Goal: Task Accomplishment & Management: Manage account settings

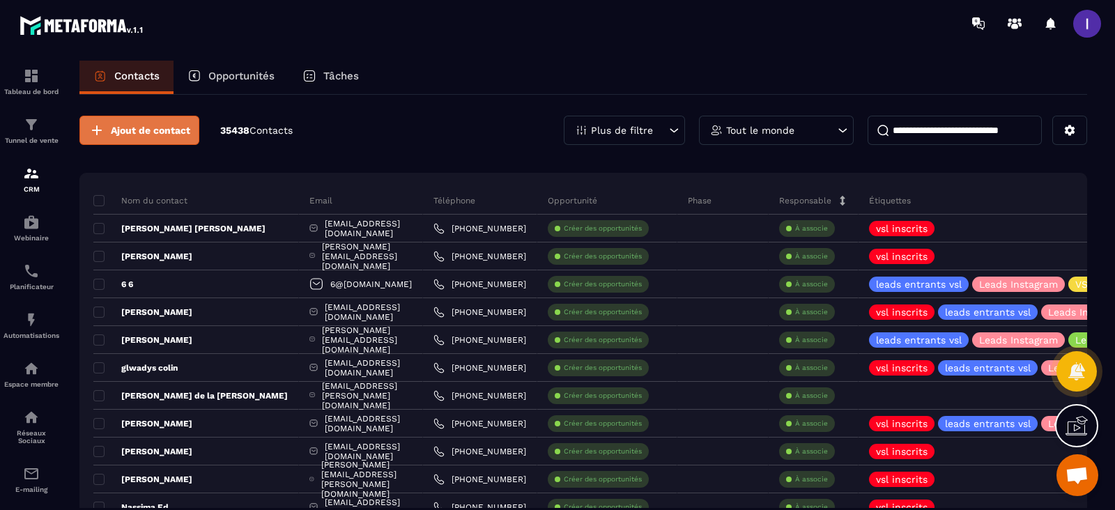
click at [150, 132] on span "Ajout de contact" at bounding box center [150, 130] width 79 height 14
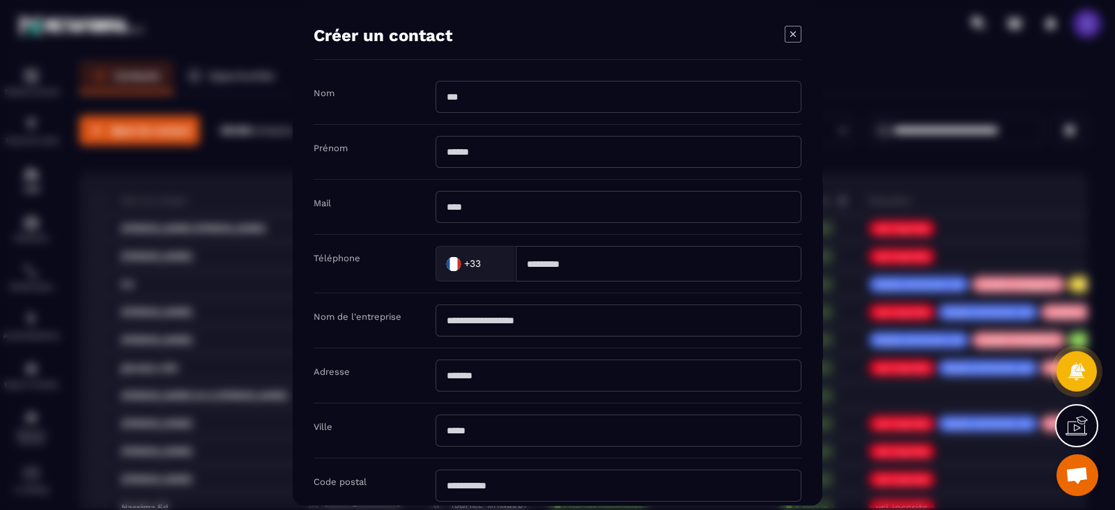
click at [473, 204] on input "Modal window" at bounding box center [619, 207] width 366 height 32
type input "**********"
click at [536, 92] on input "Modal window" at bounding box center [619, 97] width 366 height 32
type input "****"
click at [517, 165] on input "Modal window" at bounding box center [619, 152] width 366 height 32
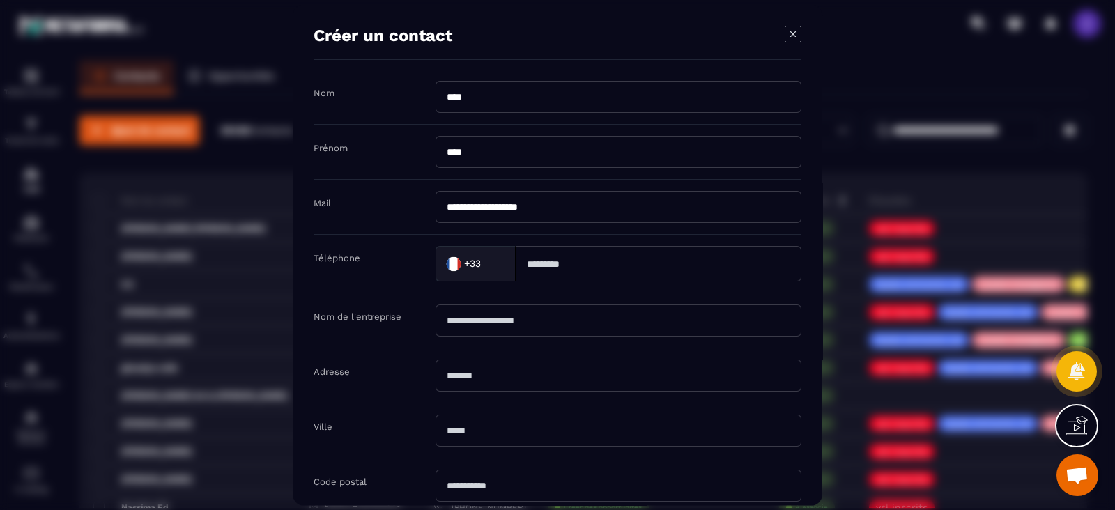
type input "**********"
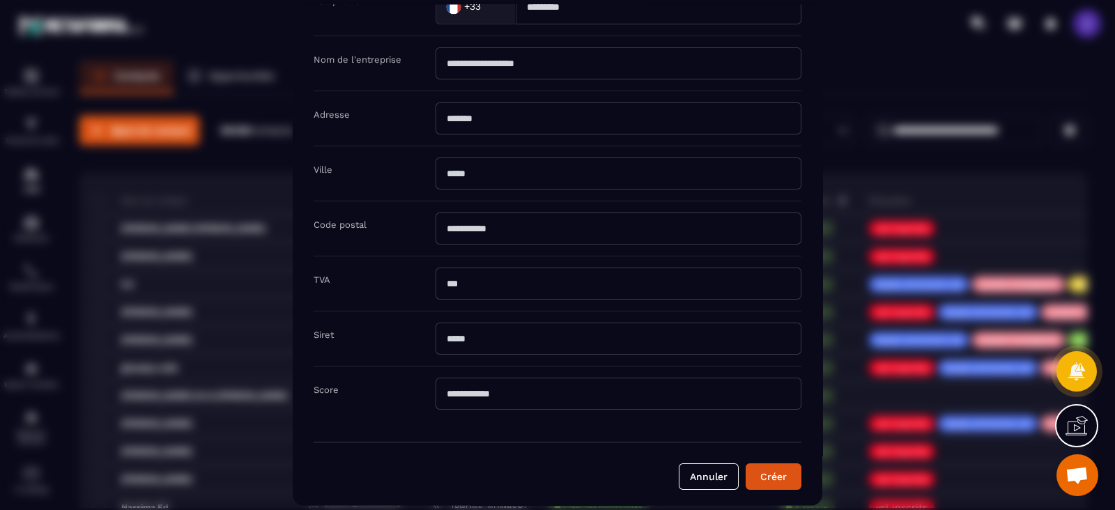
scroll to position [258, 0]
click at [770, 473] on button "Créer" at bounding box center [774, 476] width 56 height 26
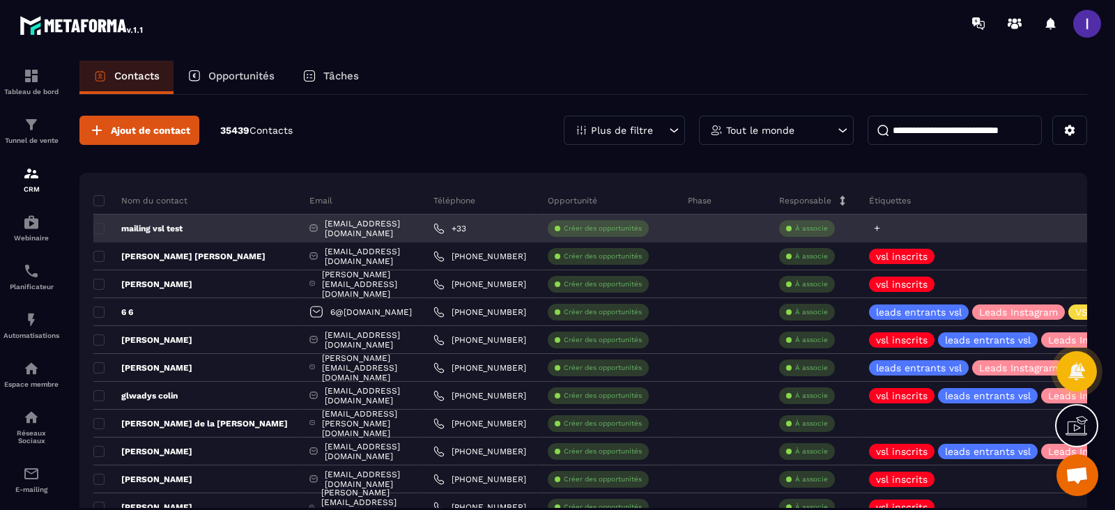
click at [880, 228] on icon at bounding box center [878, 229] width 6 height 6
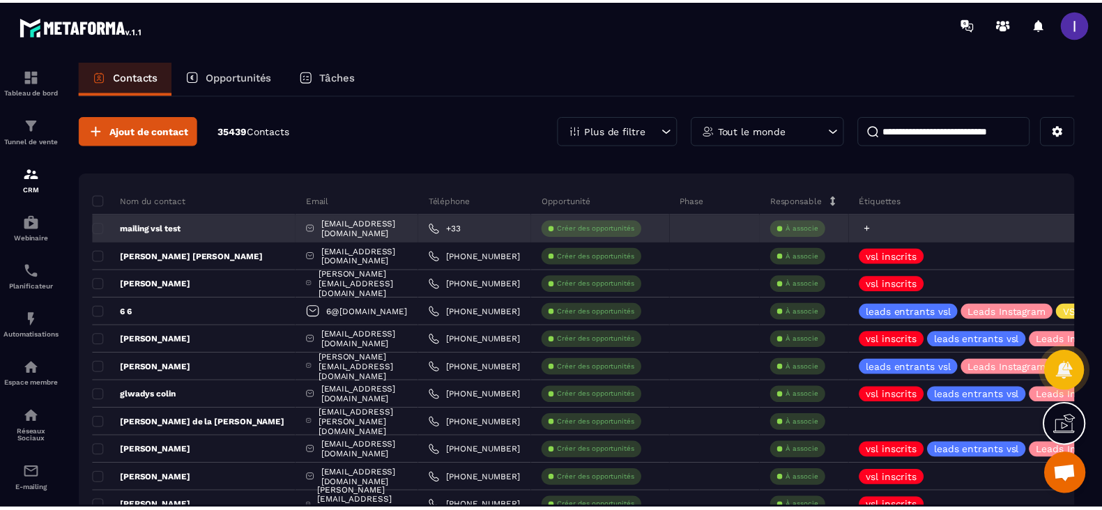
scroll to position [15, 0]
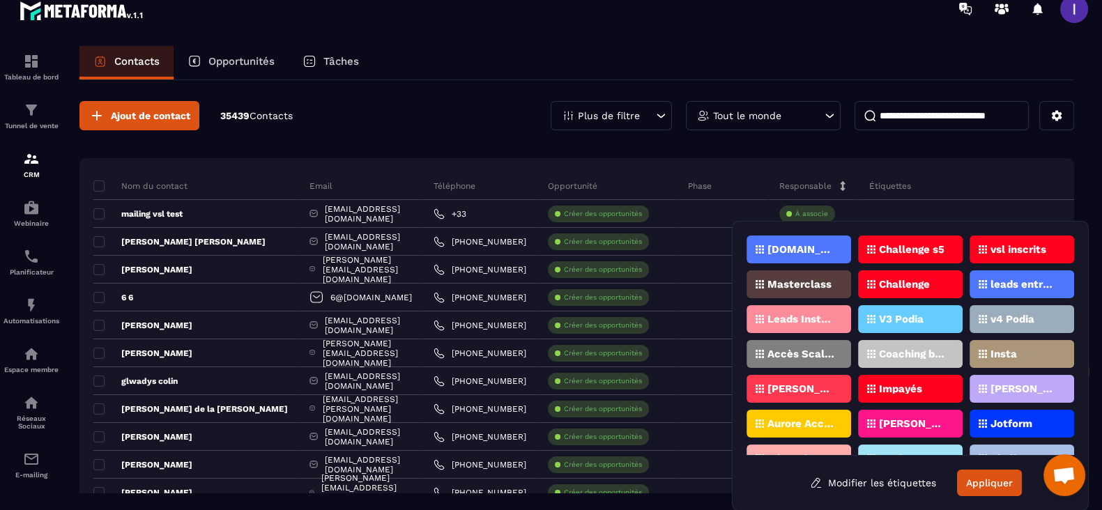
click at [1018, 245] on p "vsl inscrits" at bounding box center [1019, 250] width 56 height 10
click at [994, 473] on button "Appliquer" at bounding box center [989, 483] width 65 height 26
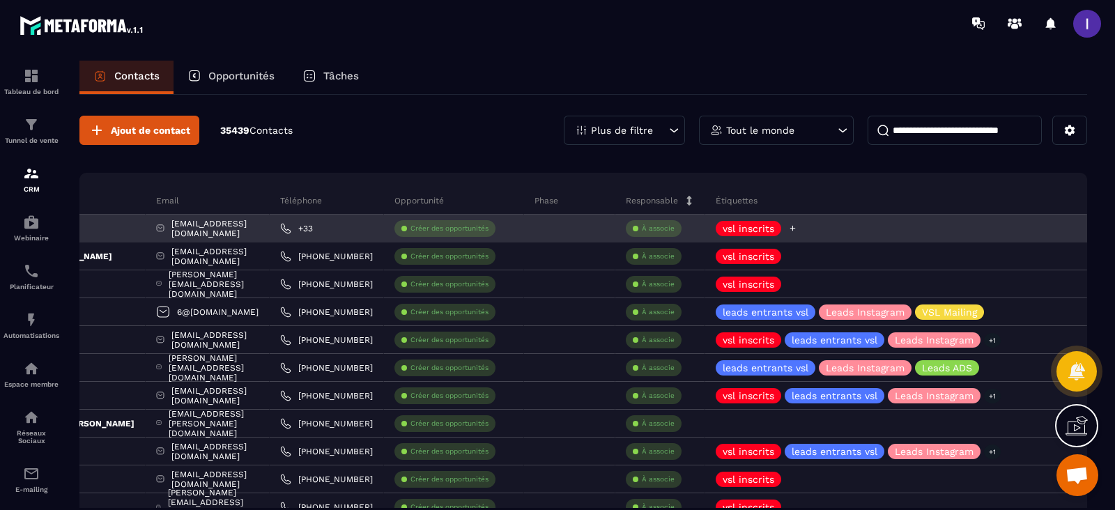
scroll to position [0, 381]
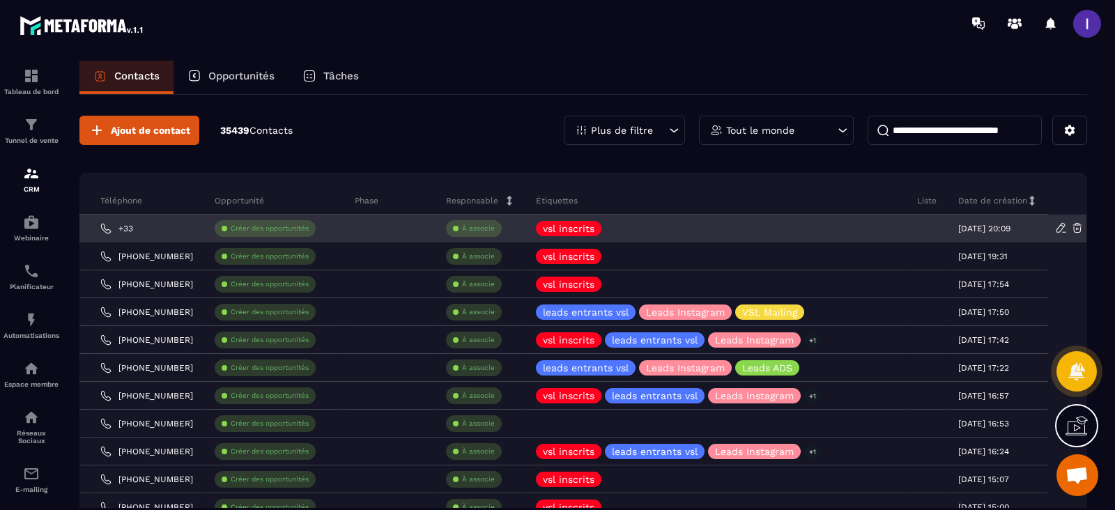
click at [1073, 228] on icon at bounding box center [1077, 228] width 13 height 13
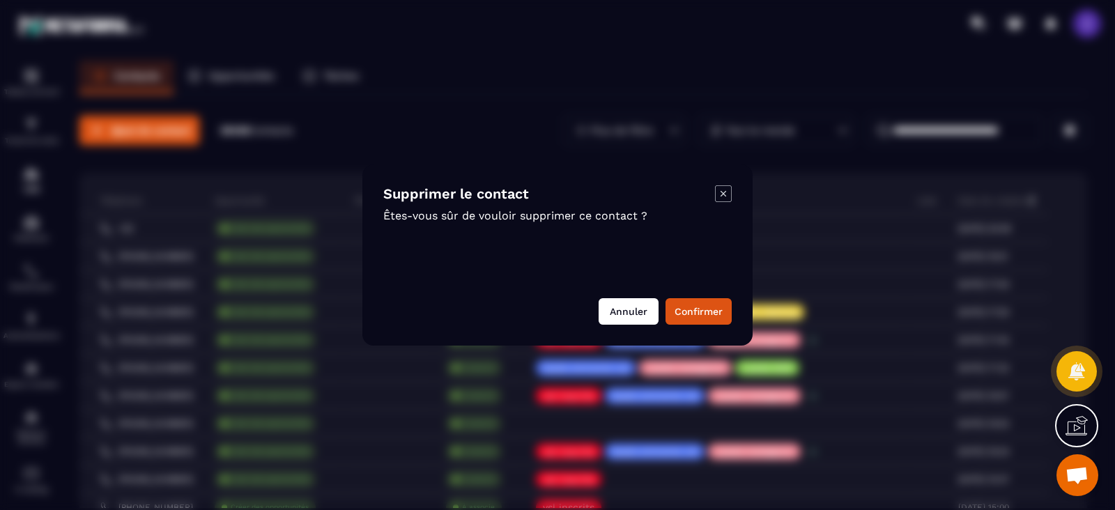
click at [628, 305] on button "Annuler" at bounding box center [629, 311] width 60 height 26
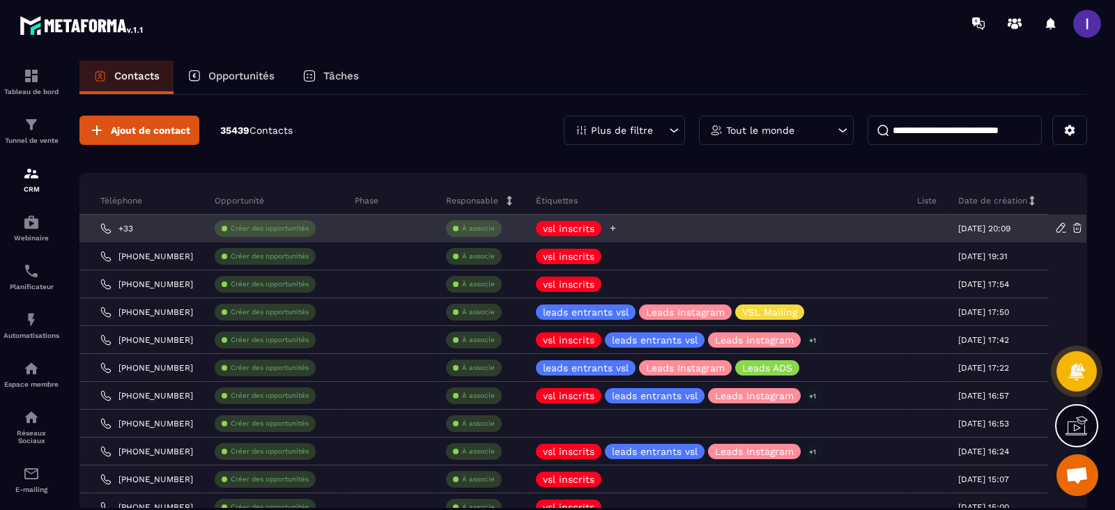
click at [555, 229] on p "vsl inscrits" at bounding box center [569, 229] width 52 height 10
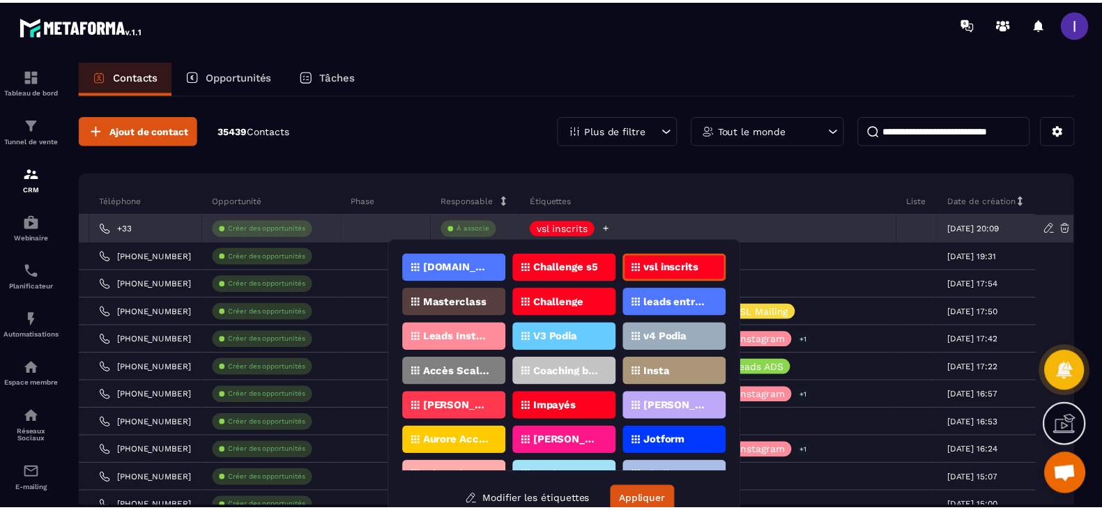
scroll to position [18, 0]
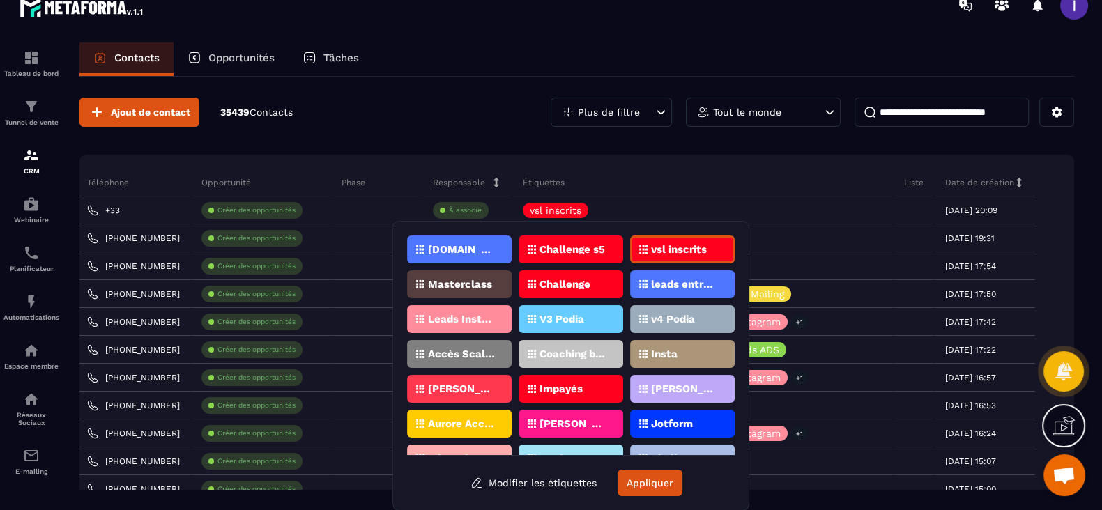
click at [683, 256] on div "vsl inscrits" at bounding box center [682, 250] width 105 height 28
click at [655, 475] on button "Appliquer" at bounding box center [650, 483] width 65 height 26
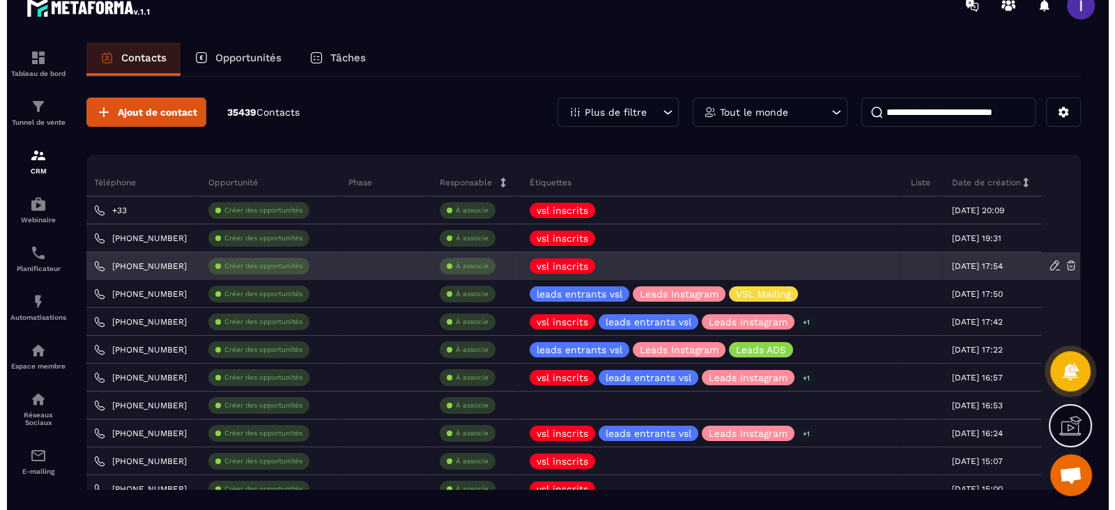
scroll to position [0, 0]
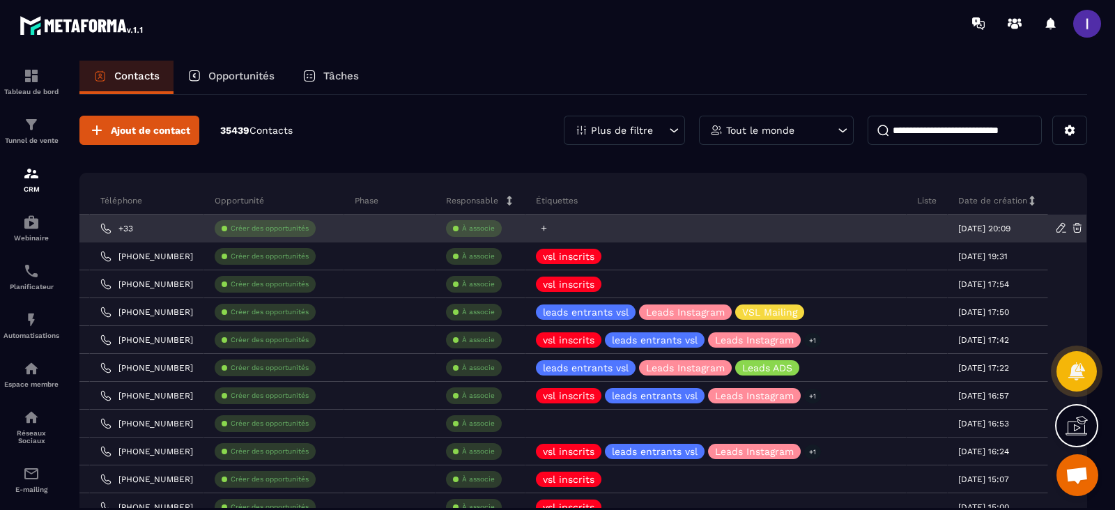
click at [542, 229] on icon at bounding box center [544, 228] width 9 height 9
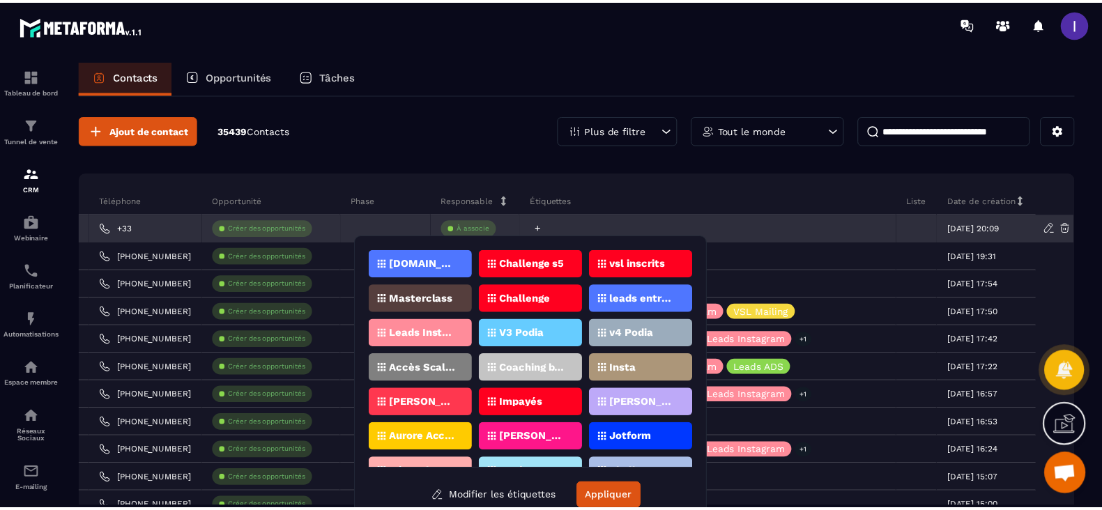
scroll to position [15, 0]
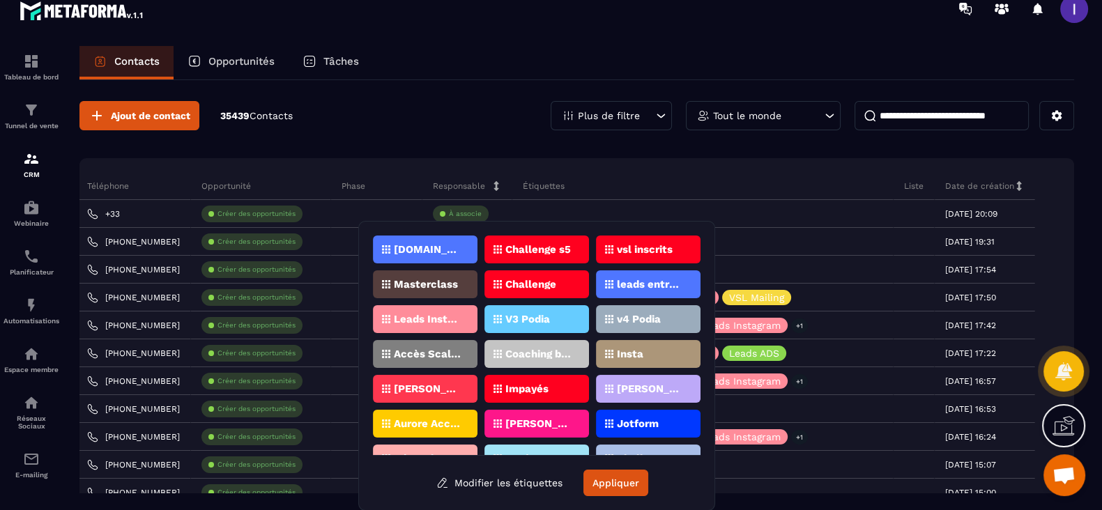
click at [478, 270] on div "vsl inscrits" at bounding box center [425, 284] width 105 height 28
click at [630, 485] on button "Appliquer" at bounding box center [615, 483] width 65 height 26
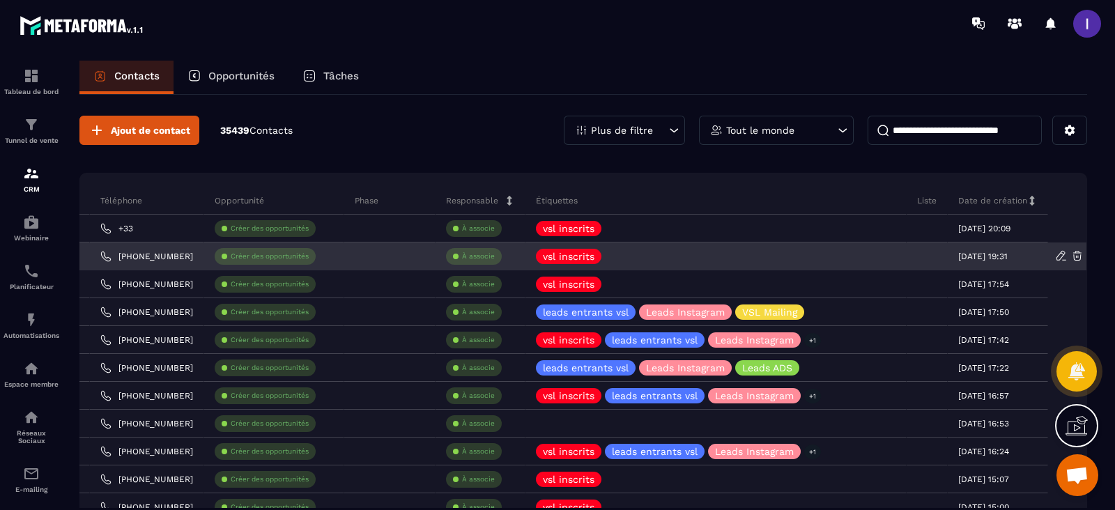
scroll to position [0, 381]
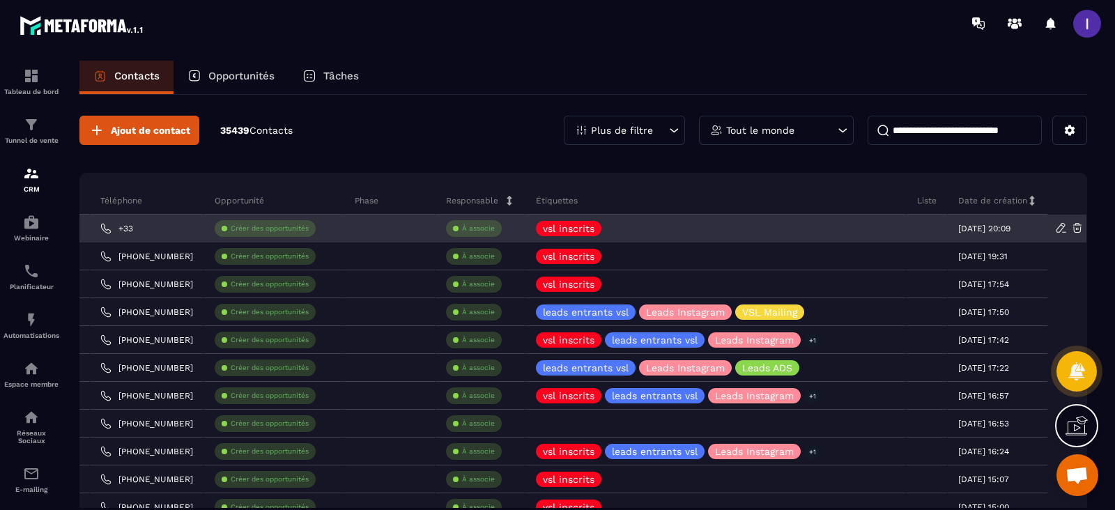
click at [1077, 226] on icon at bounding box center [1077, 228] width 13 height 13
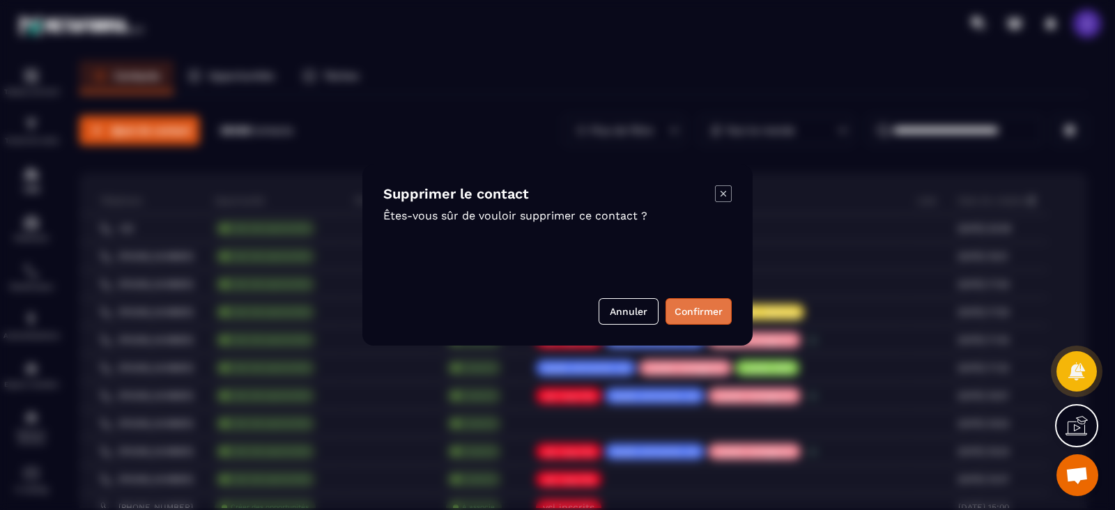
click at [727, 307] on button "Confirmer" at bounding box center [699, 311] width 66 height 26
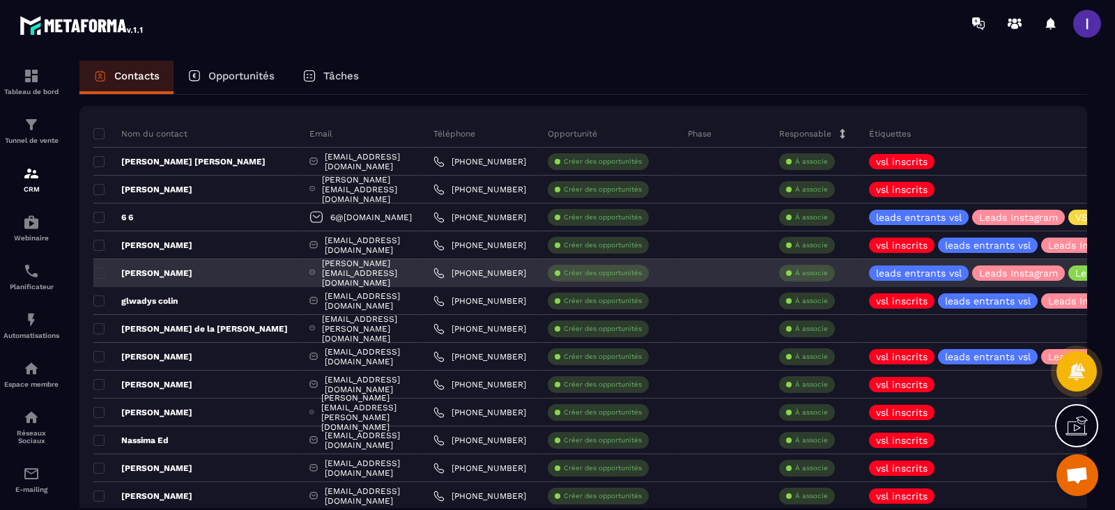
scroll to position [0, 0]
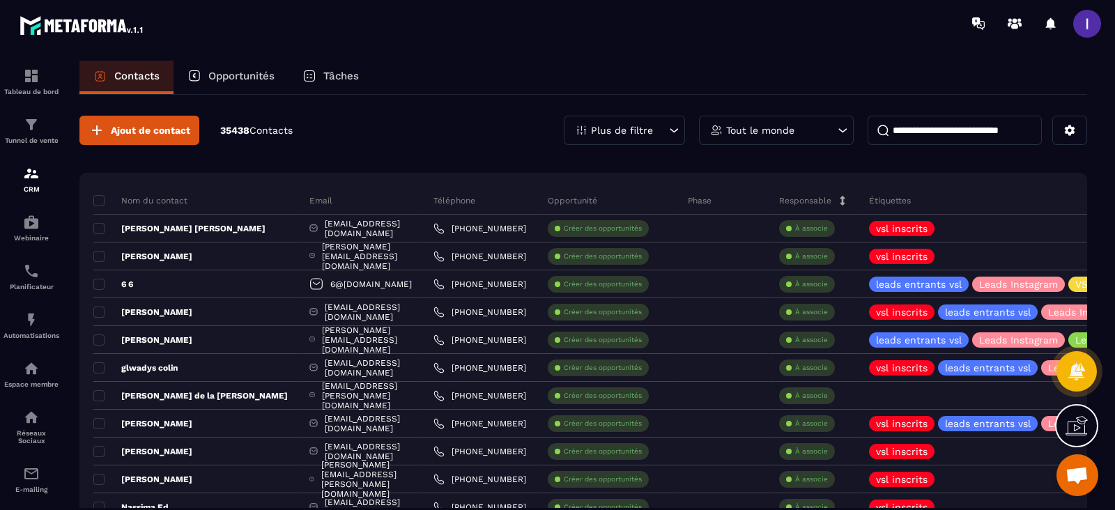
click at [231, 64] on div "Opportunités" at bounding box center [231, 77] width 115 height 33
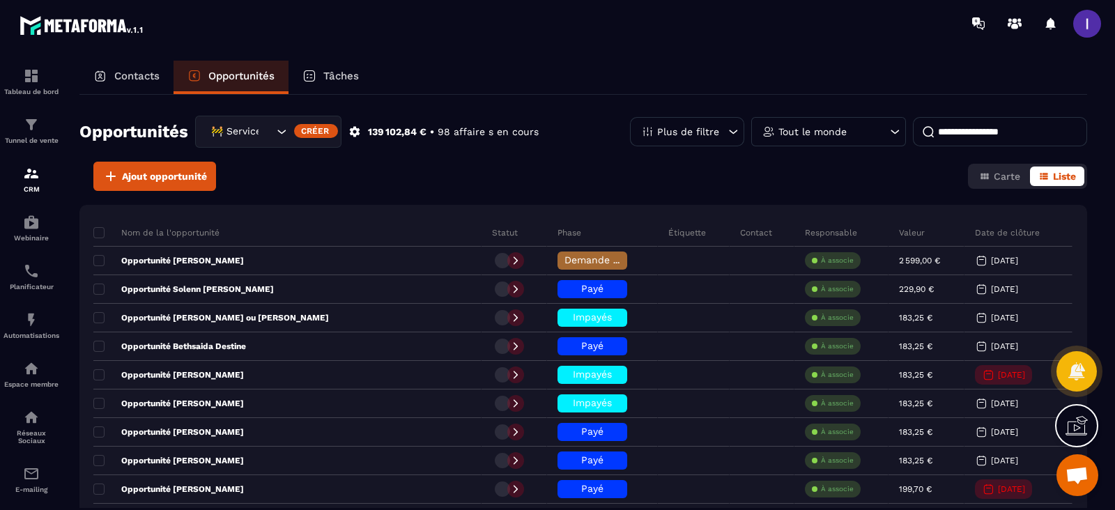
click at [257, 128] on div "🚧 Service Client" at bounding box center [240, 131] width 68 height 15
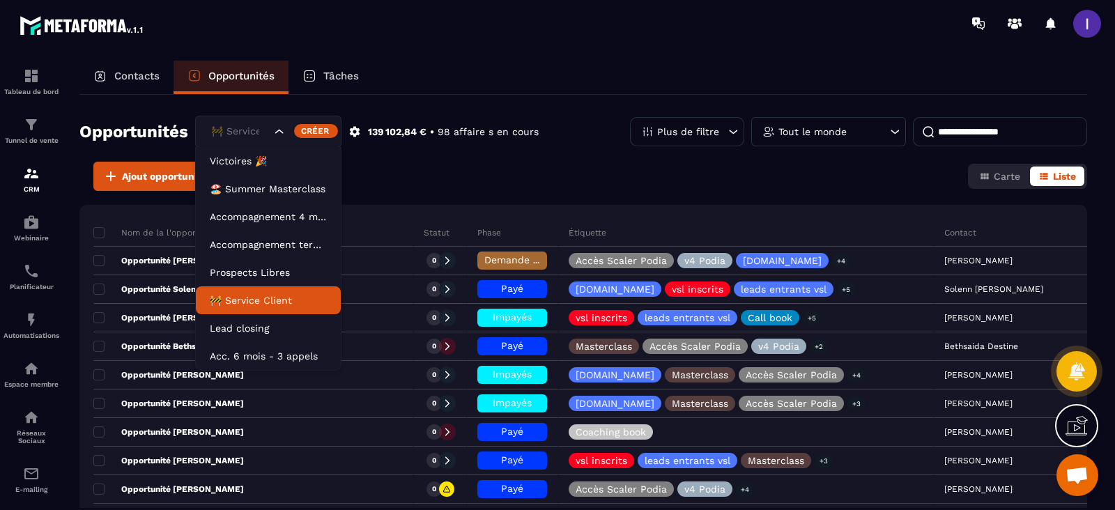
click at [261, 270] on p "Prospects Libres" at bounding box center [268, 273] width 117 height 14
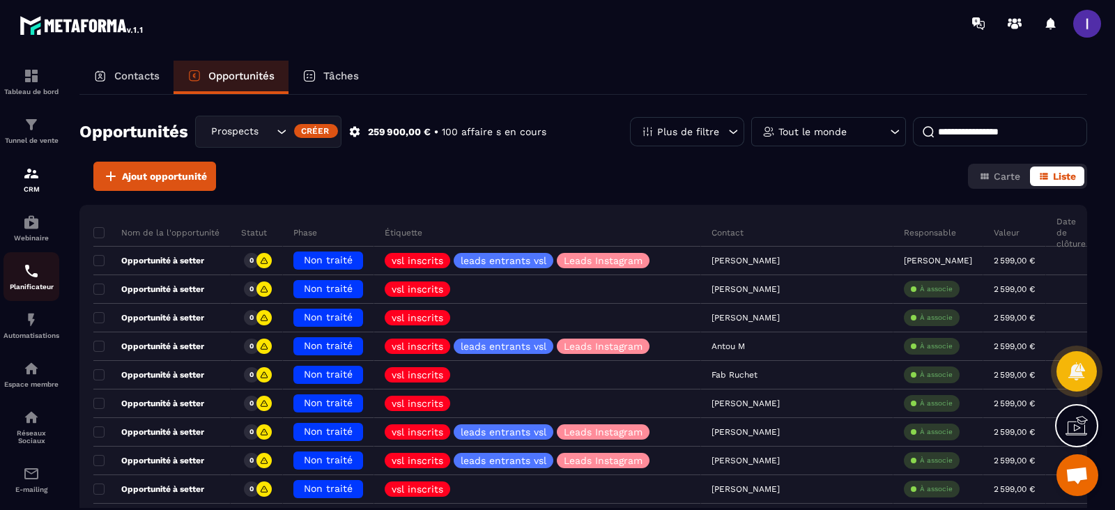
click at [27, 266] on img at bounding box center [31, 271] width 17 height 17
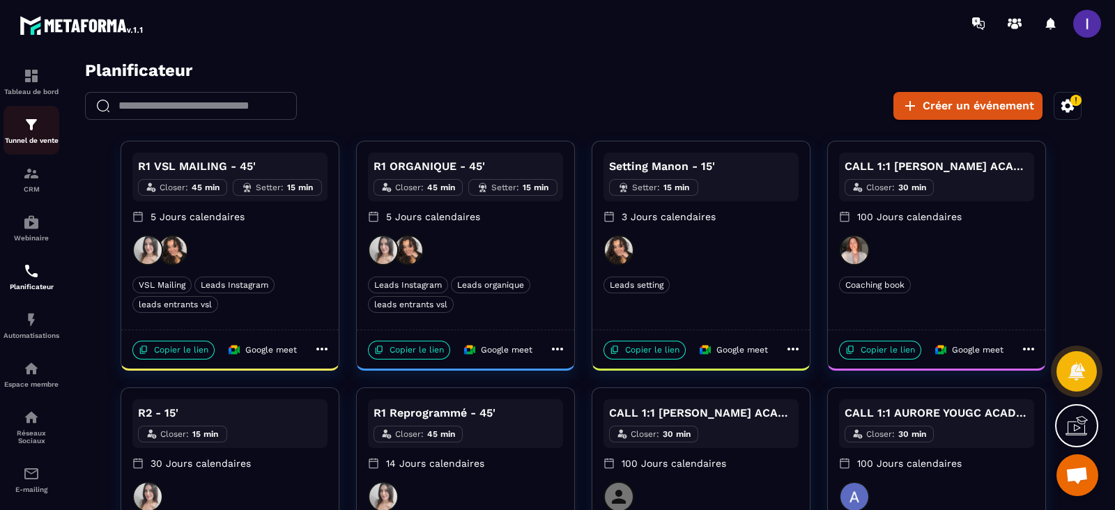
click at [31, 137] on p "Tunnel de vente" at bounding box center [31, 141] width 56 height 8
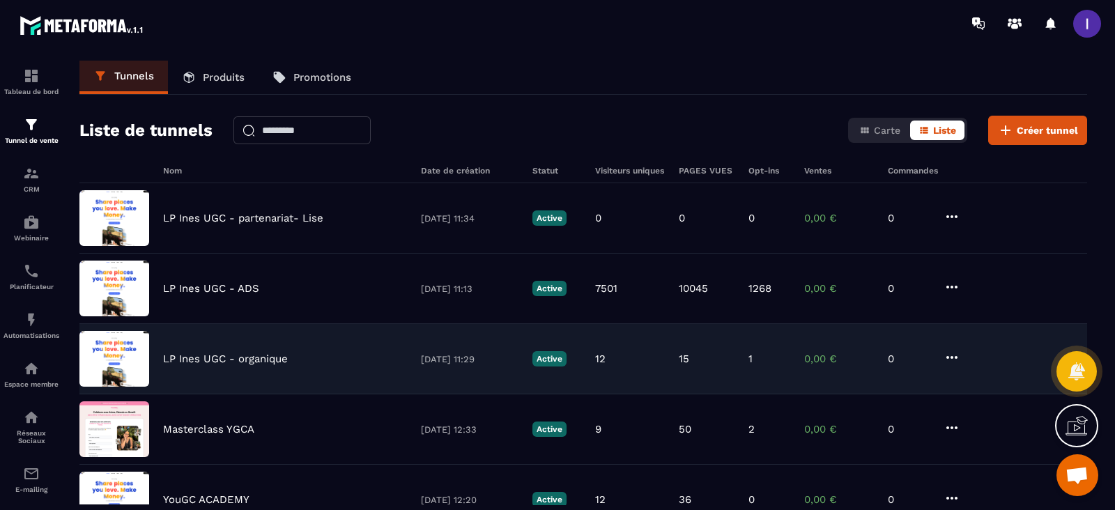
click at [177, 395] on div "LP [PERSON_NAME] UGC - organique [DATE] 11:29 Active 12 15 1 0,00 € 0" at bounding box center [583, 430] width 1008 height 70
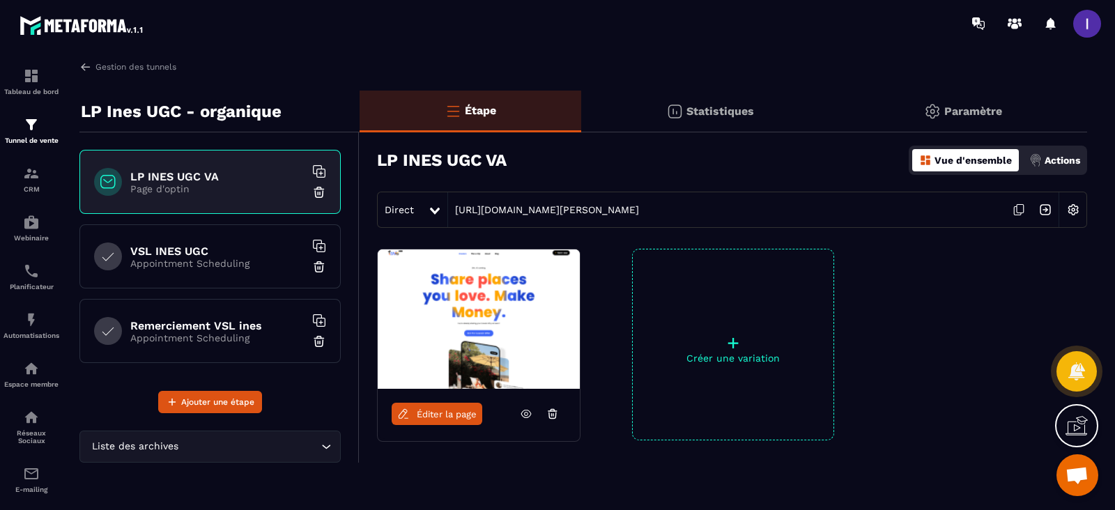
scroll to position [47, 0]
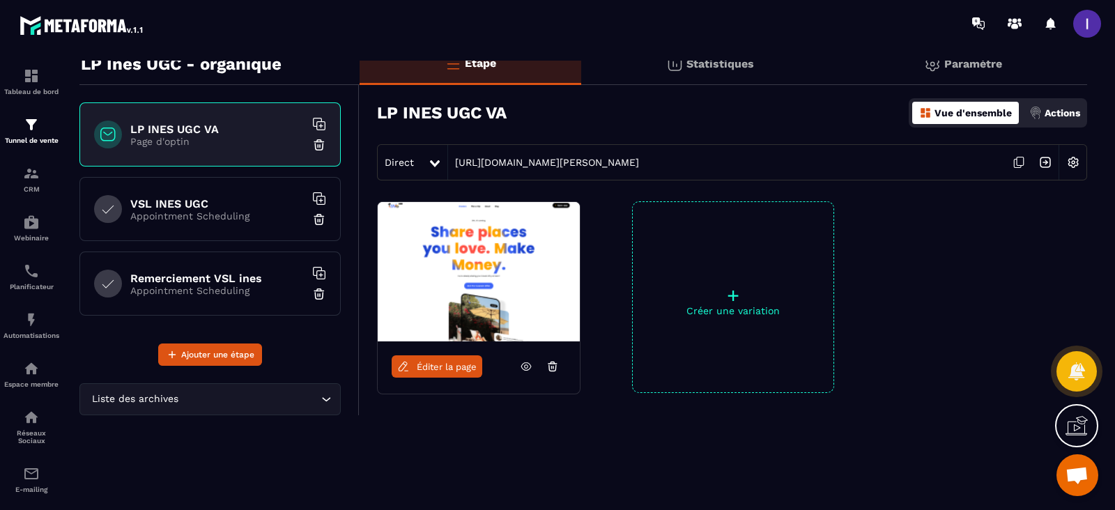
click at [526, 366] on icon at bounding box center [526, 366] width 13 height 13
click at [223, 200] on h6 "VSL INES UGC" at bounding box center [217, 203] width 174 height 13
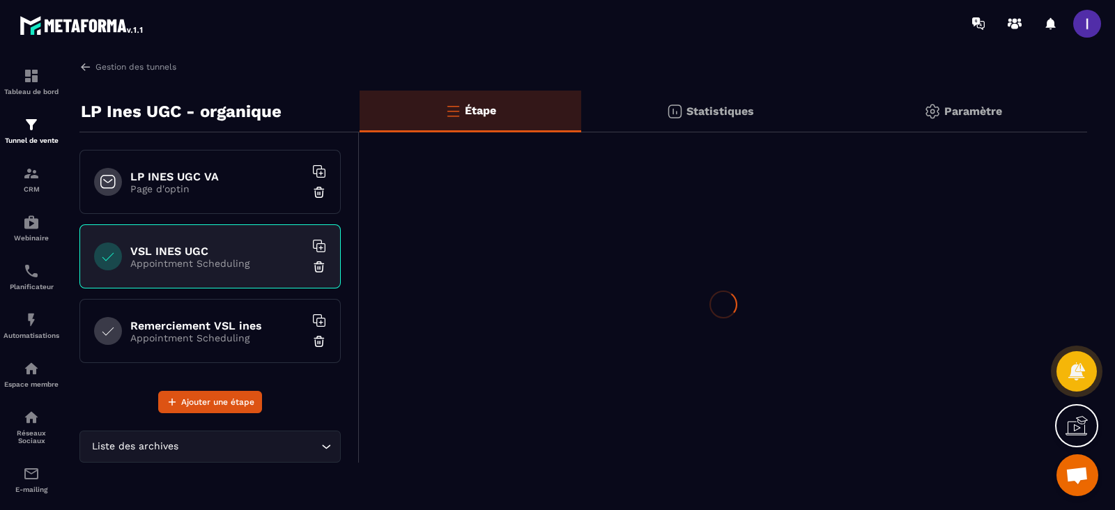
scroll to position [0, 0]
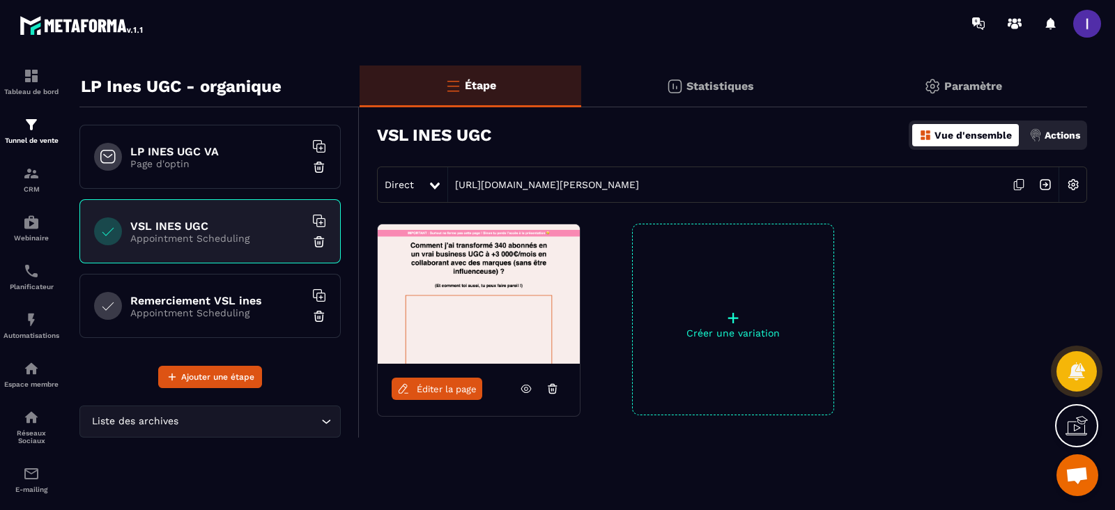
scroll to position [47, 0]
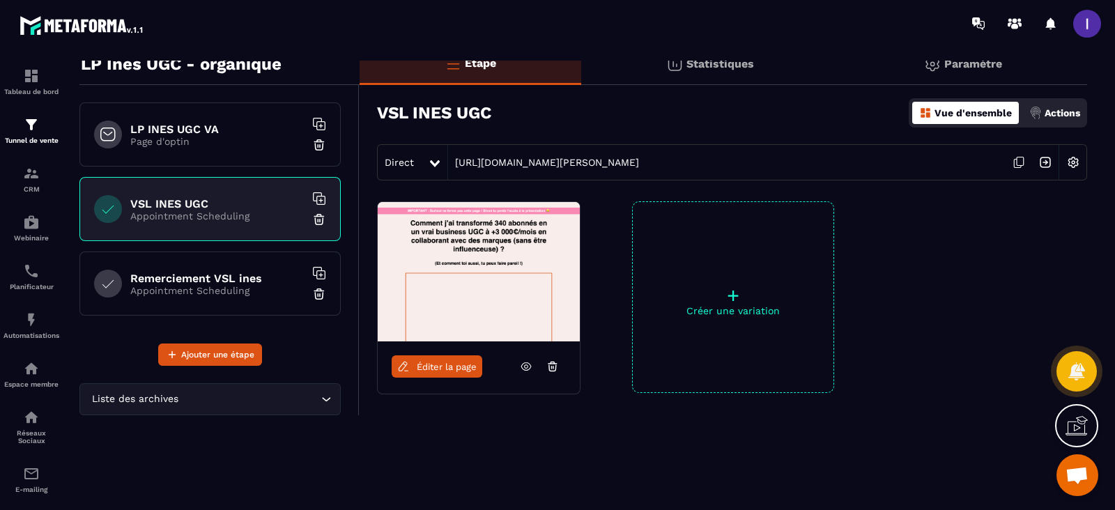
click at [204, 291] on p "Appointment Scheduling" at bounding box center [217, 290] width 174 height 11
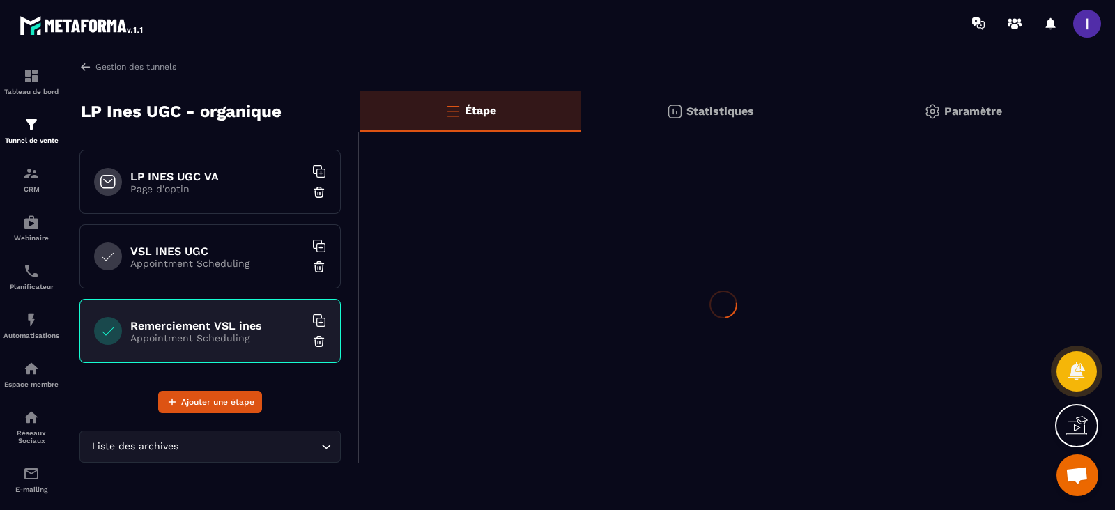
scroll to position [0, 0]
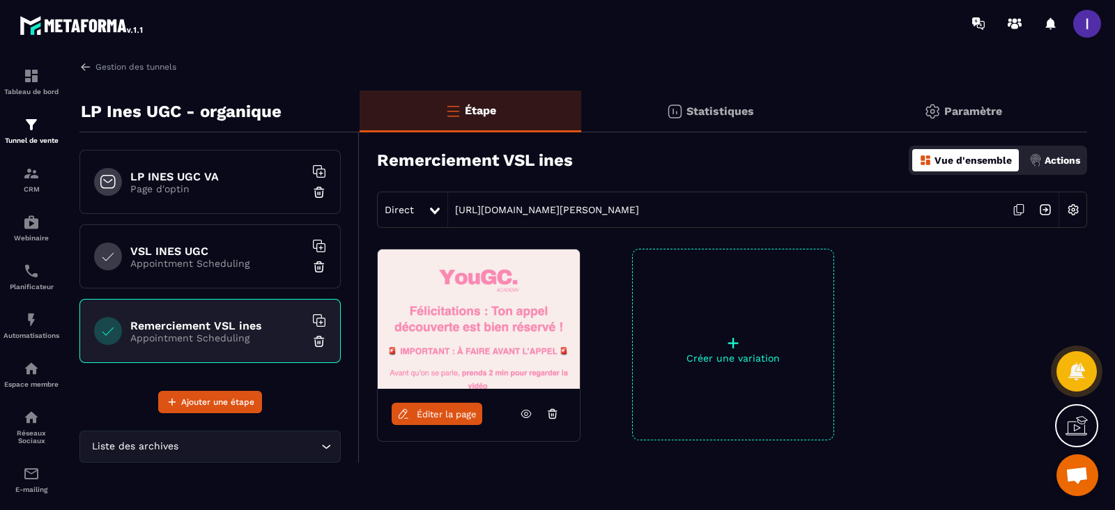
click at [153, 176] on h6 "LP INES UGC VA" at bounding box center [217, 176] width 174 height 13
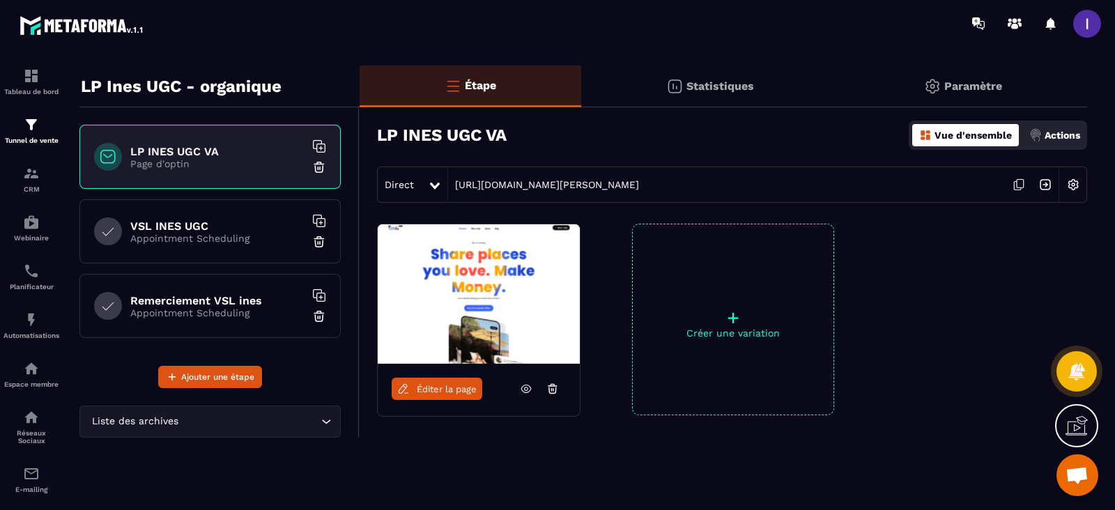
scroll to position [47, 0]
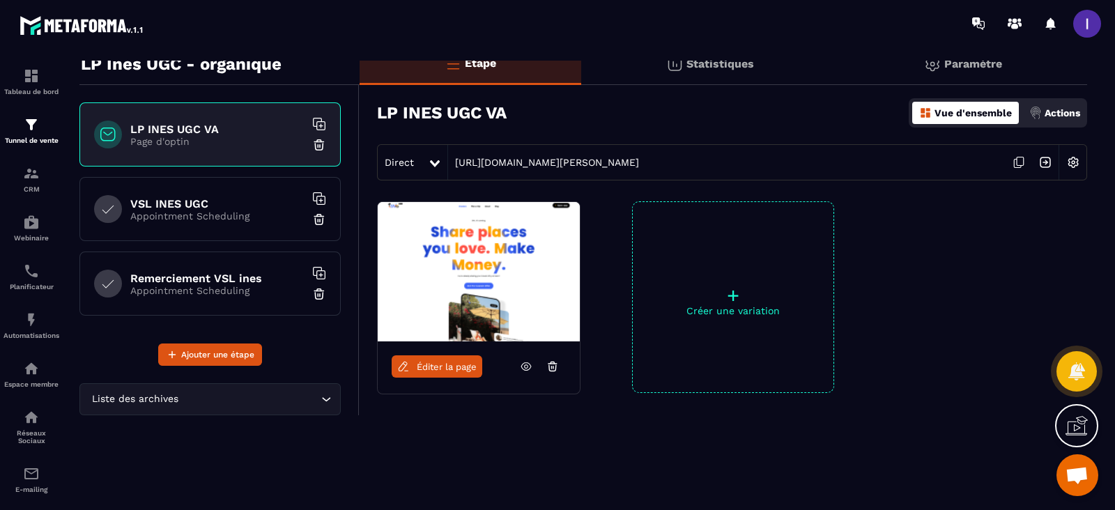
click at [245, 388] on div "Liste des archives Loading..." at bounding box center [209, 399] width 261 height 32
click at [241, 396] on input "Search for option" at bounding box center [203, 399] width 229 height 15
click at [556, 485] on div "Étape Statistiques Paramètre LP [PERSON_NAME] UGC VA Vue d'ensemble Actions Dir…" at bounding box center [724, 267] width 728 height 448
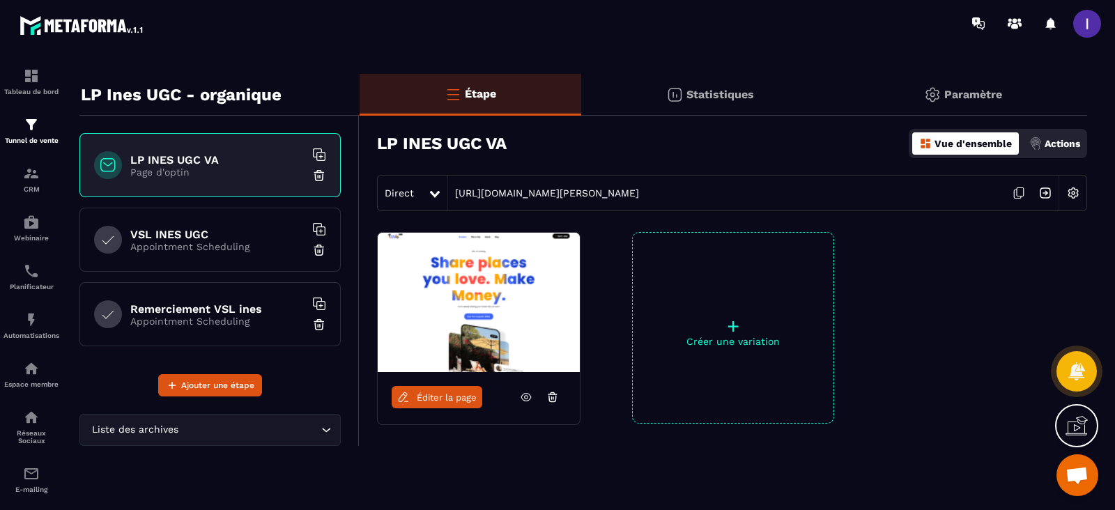
scroll to position [0, 0]
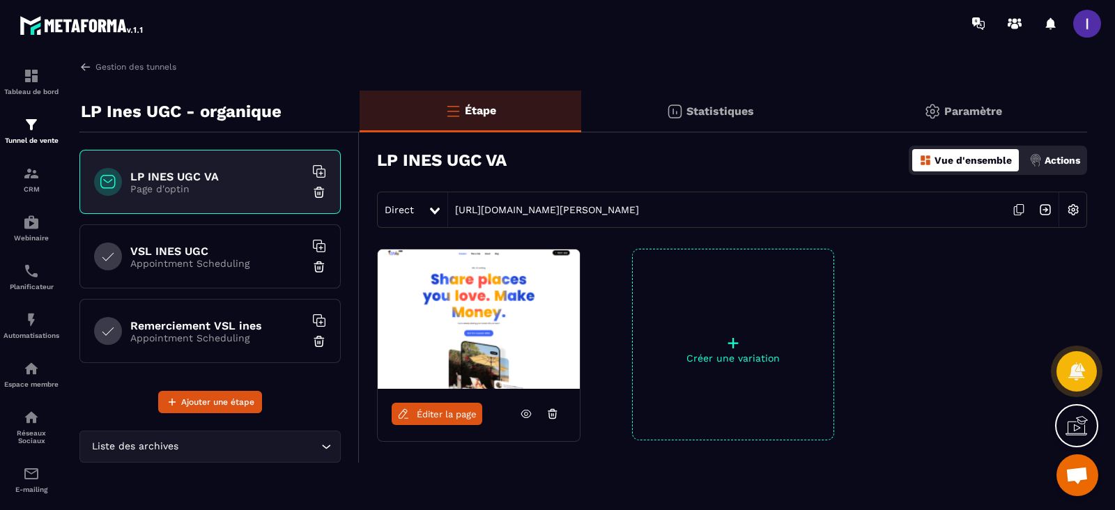
click at [738, 109] on p "Statistiques" at bounding box center [721, 111] width 68 height 13
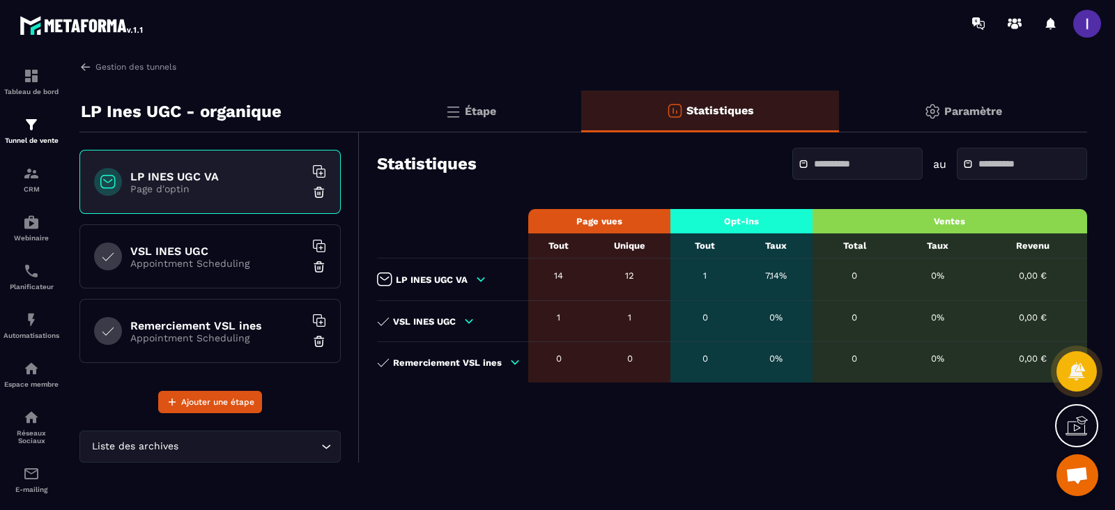
click at [911, 109] on div "Paramètre" at bounding box center [963, 112] width 248 height 42
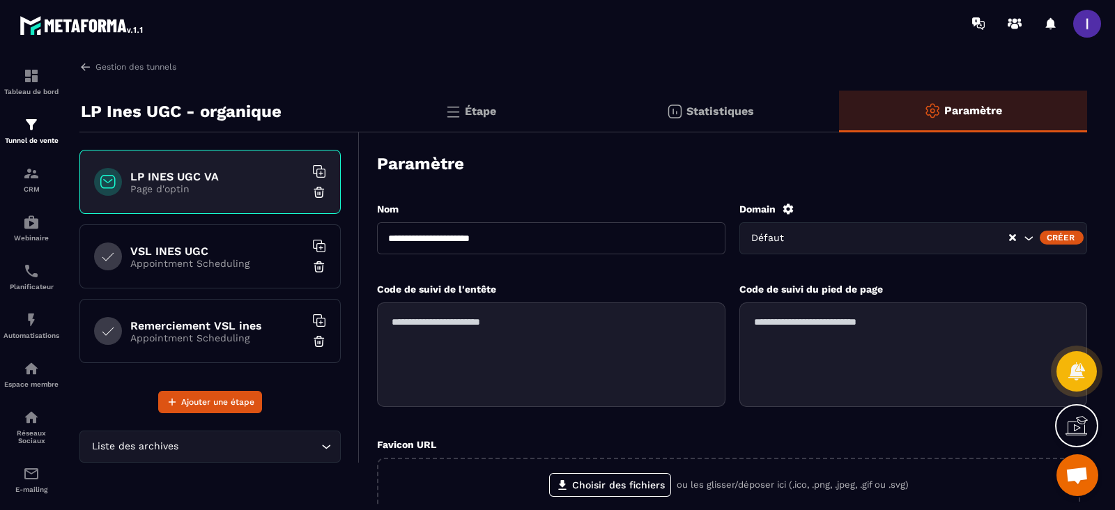
click at [194, 250] on h6 "VSL INES UGC" at bounding box center [217, 251] width 174 height 13
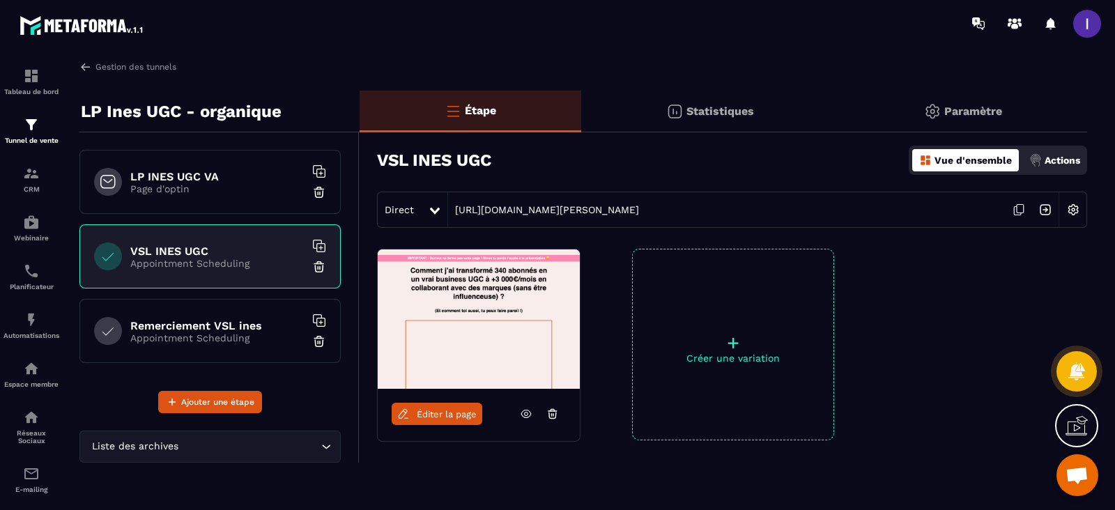
click at [933, 118] on img at bounding box center [932, 111] width 17 height 17
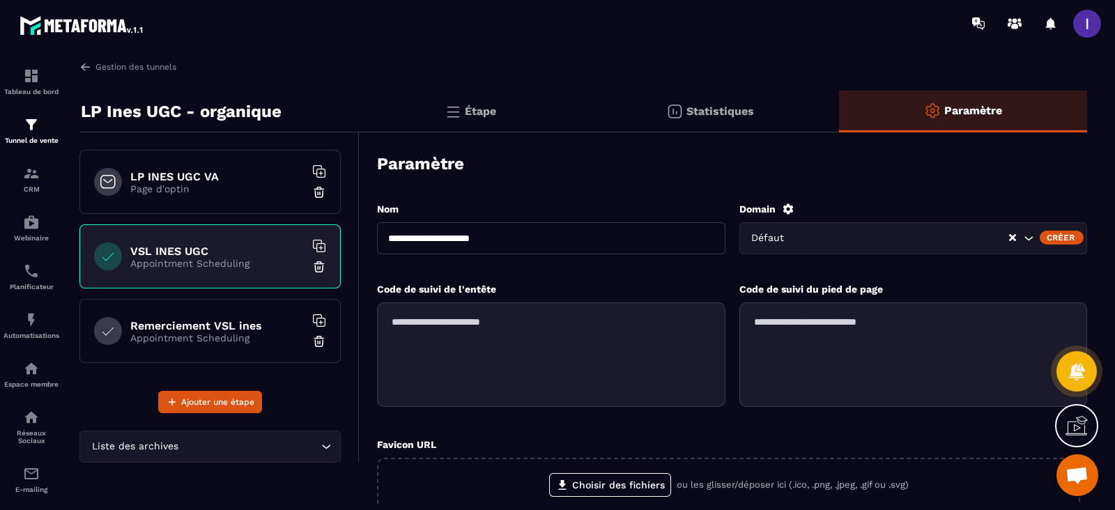
click at [704, 107] on p "Statistiques" at bounding box center [721, 111] width 68 height 13
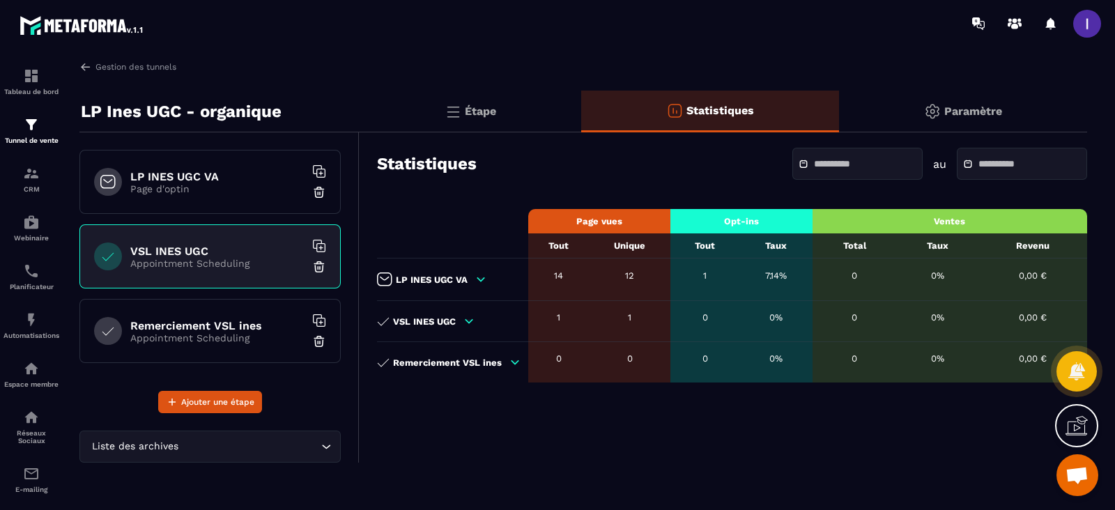
click at [581, 114] on div "Étape" at bounding box center [710, 112] width 258 height 42
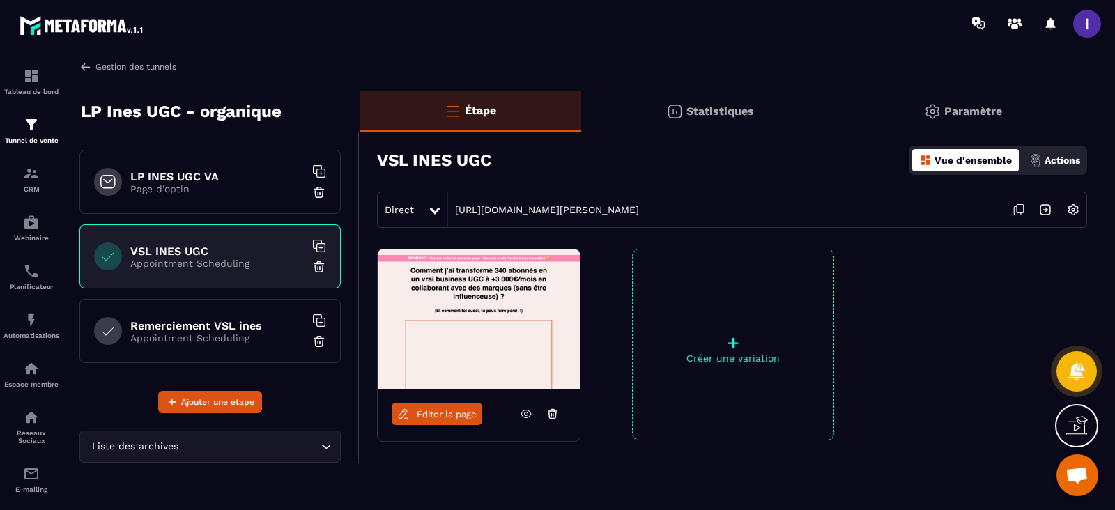
click at [86, 67] on img at bounding box center [85, 67] width 13 height 13
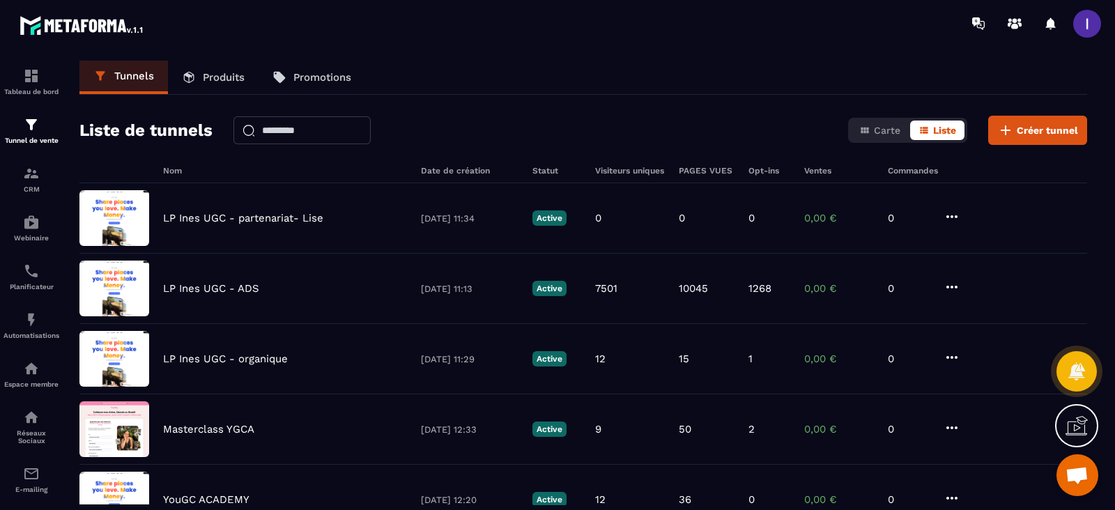
click at [213, 85] on link "Produits" at bounding box center [213, 77] width 91 height 33
